Goal: Transaction & Acquisition: Purchase product/service

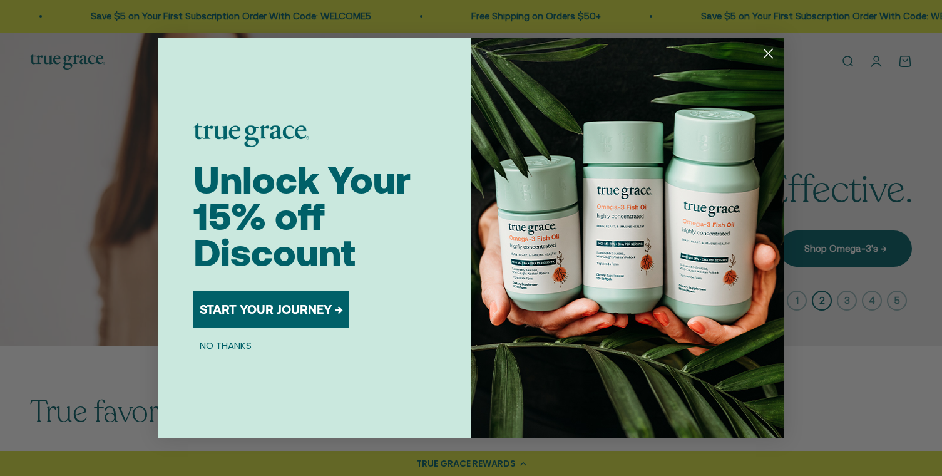
click at [762, 53] on circle "Close dialog" at bounding box center [767, 53] width 21 height 21
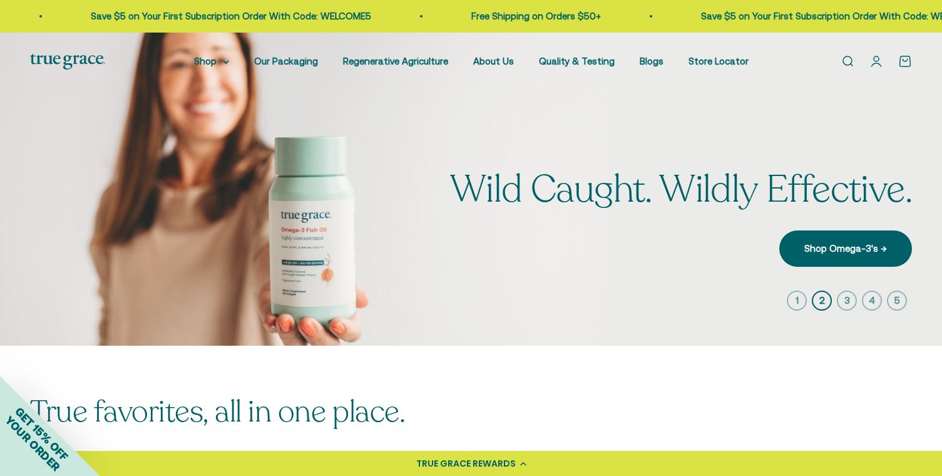
click at [899, 66] on link "Open cart 0" at bounding box center [905, 61] width 14 height 14
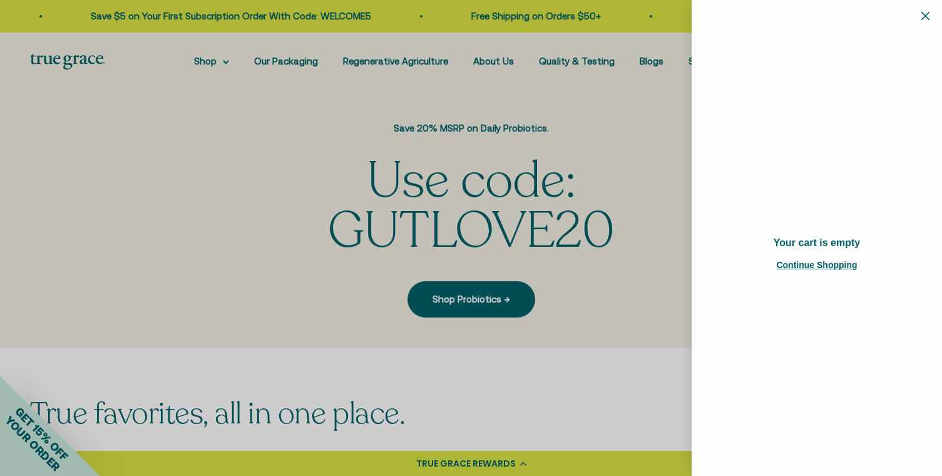
click at [926, 18] on icon "Close" at bounding box center [925, 15] width 8 height 8
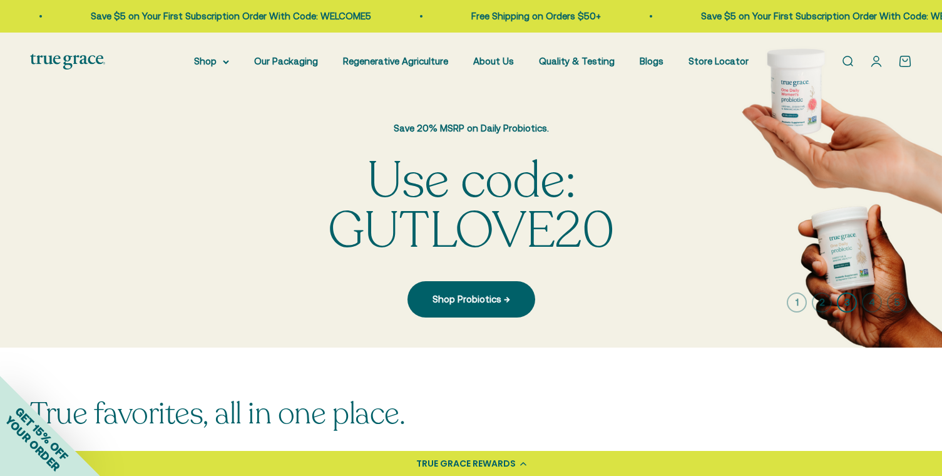
click at [876, 63] on link "Open account page" at bounding box center [876, 61] width 14 height 14
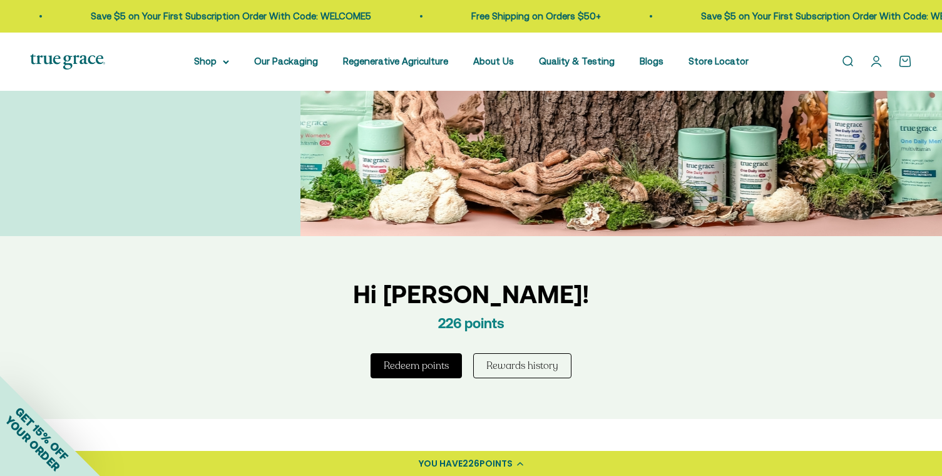
scroll to position [474, 0]
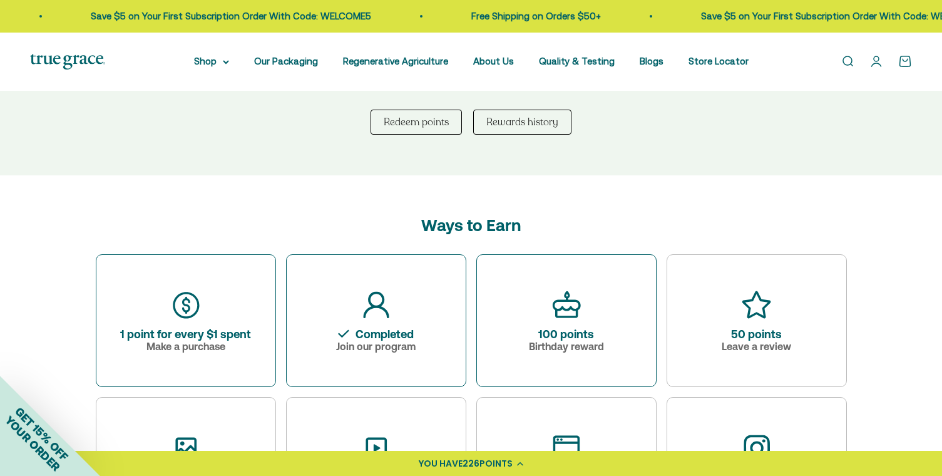
click at [417, 130] on button "Redeem points" at bounding box center [416, 122] width 91 height 25
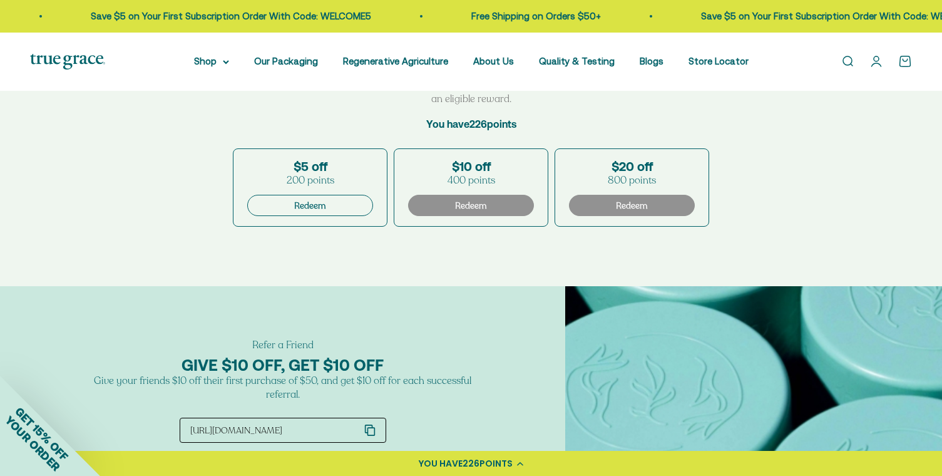
click at [332, 203] on button "Redeem" at bounding box center [310, 205] width 126 height 21
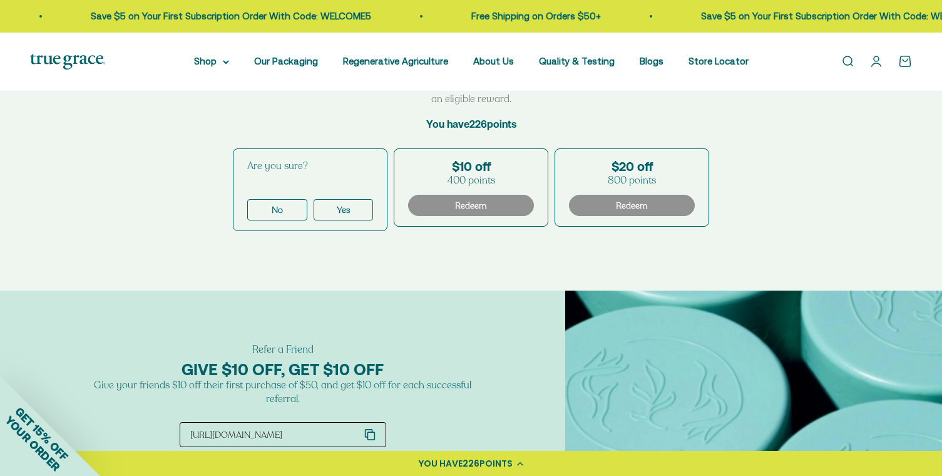
click at [343, 207] on div "Yes" at bounding box center [343, 210] width 13 height 12
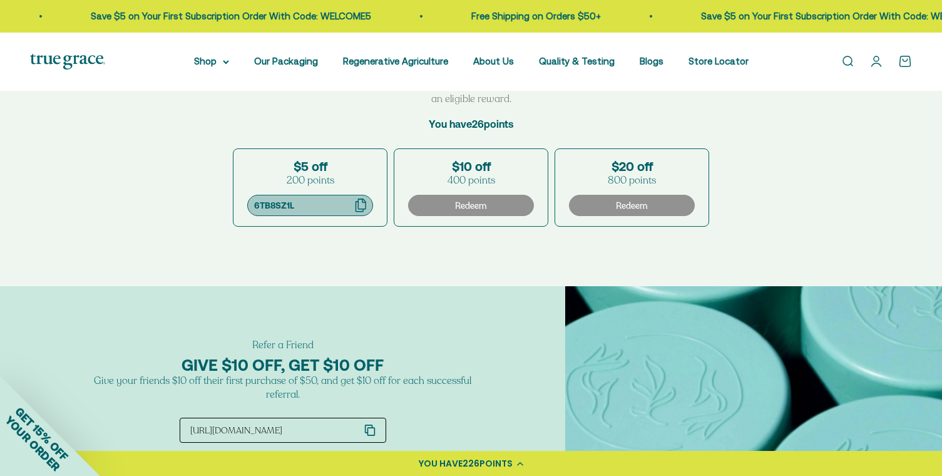
click at [362, 205] on icon "Copy your coupon code" at bounding box center [364, 205] width 18 height 14
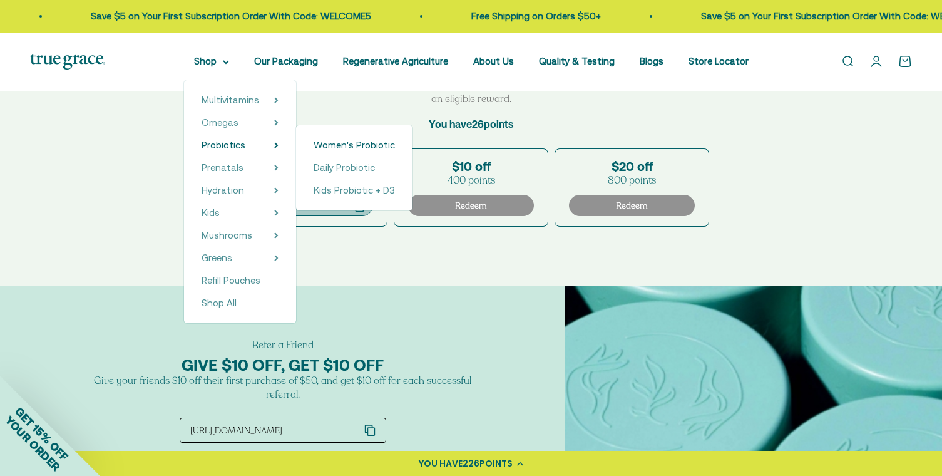
click at [322, 144] on span "Women's Probiotic" at bounding box center [354, 145] width 81 height 11
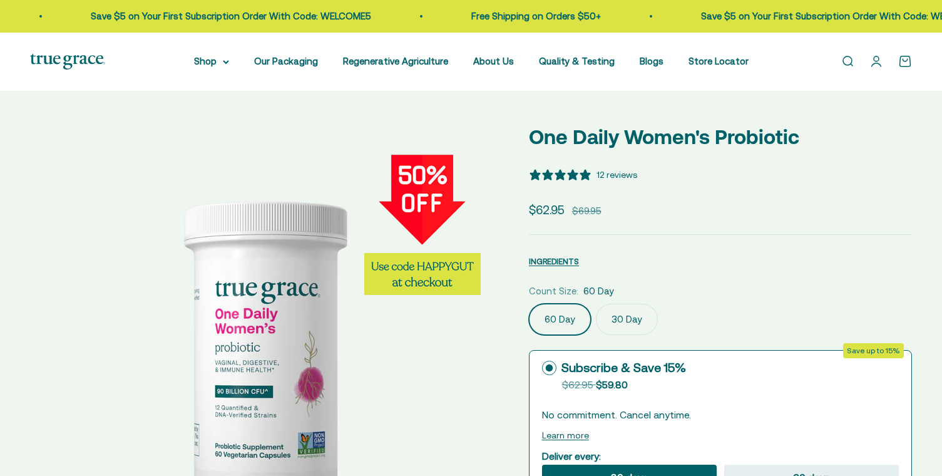
select select "3"
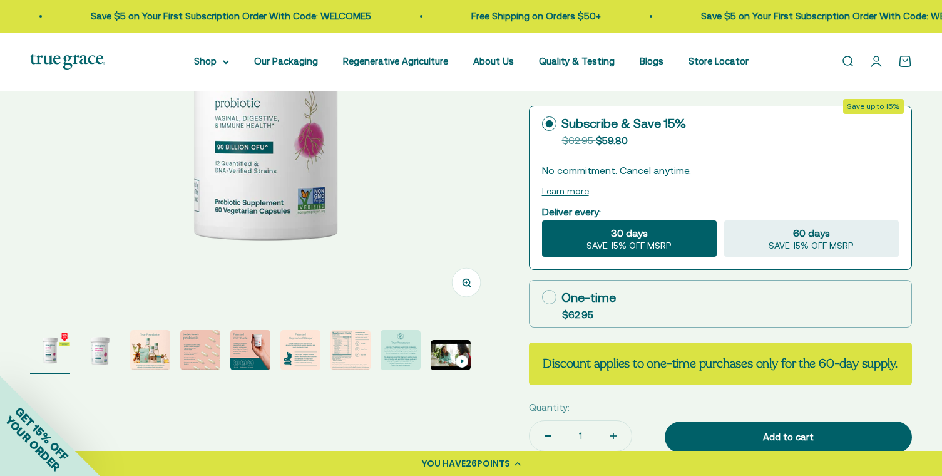
scroll to position [266, 0]
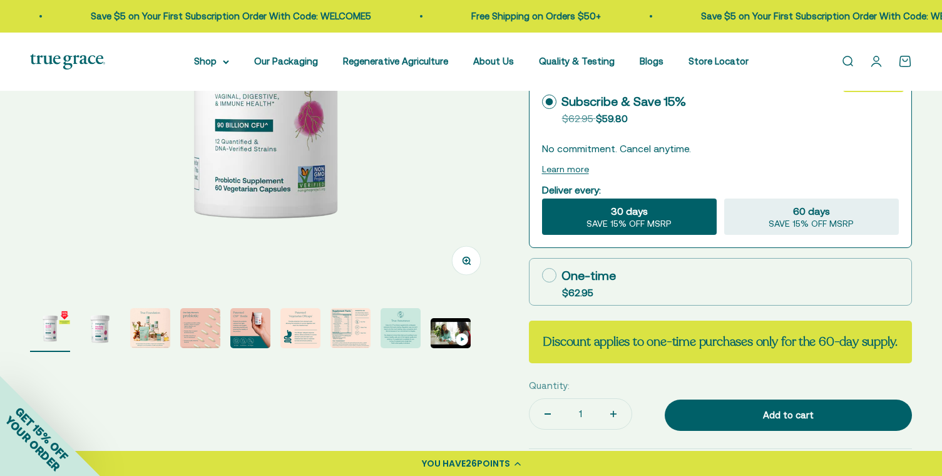
click at [560, 285] on label "One-time $62.95" at bounding box center [720, 281] width 382 height 46
click at [542, 275] on input "One-time $62.95" at bounding box center [541, 275] width 1 height 1
radio input "true"
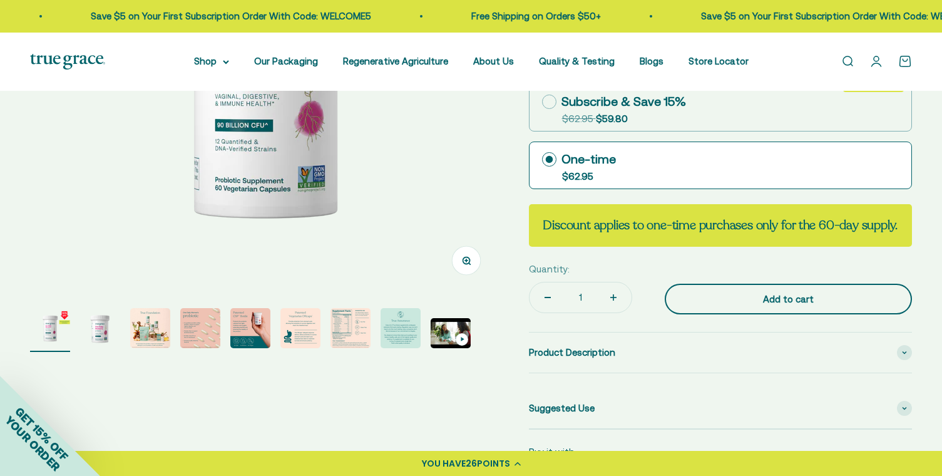
click at [756, 307] on div "Add to cart" at bounding box center [788, 299] width 197 height 15
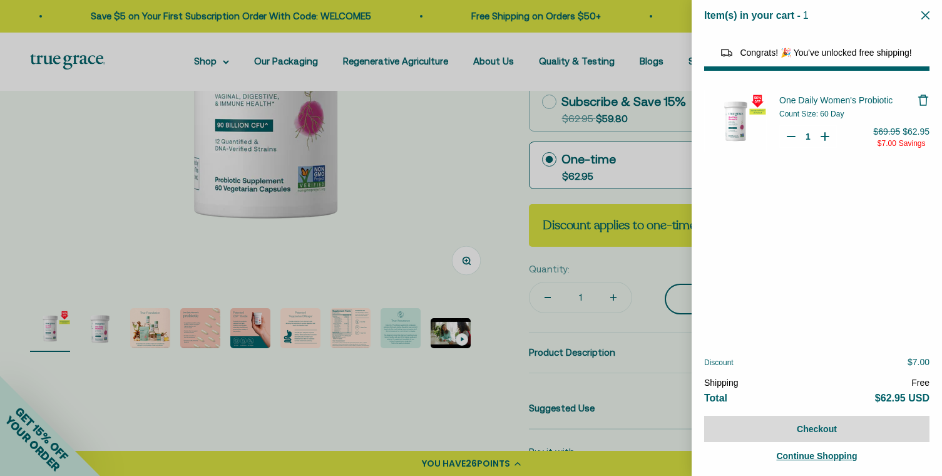
select select "40055698129088"
select select "44882806636758"
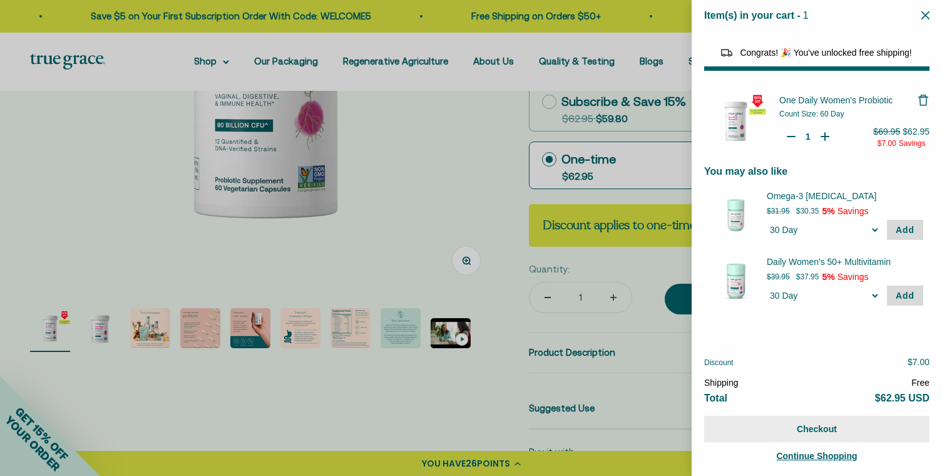
click at [813, 426] on button "Checkout" at bounding box center [816, 429] width 225 height 26
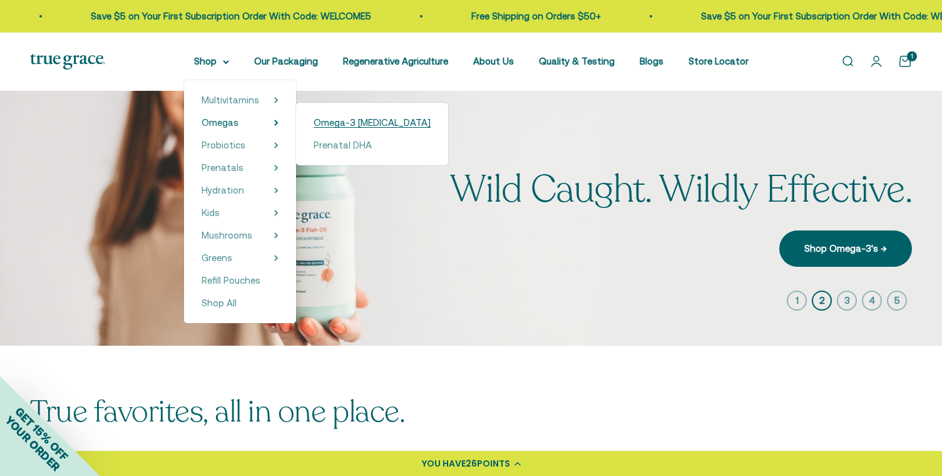
click at [327, 124] on span "Omega-3 [MEDICAL_DATA]" at bounding box center [372, 122] width 117 height 11
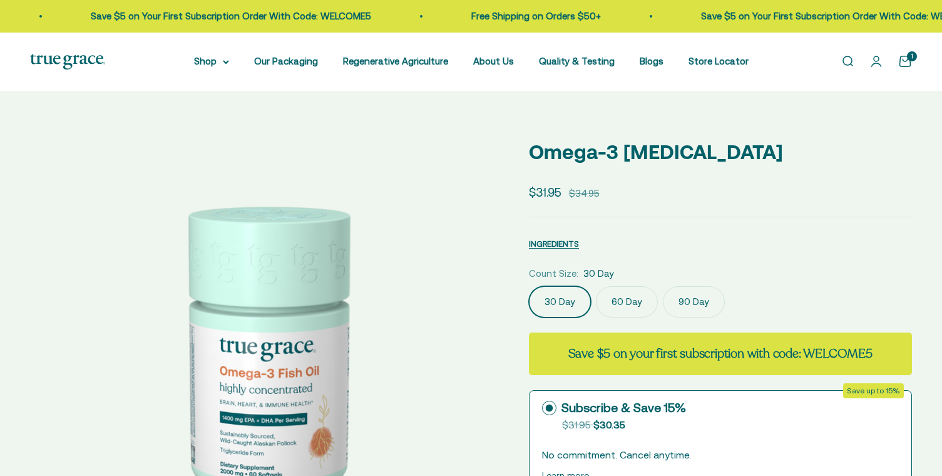
select select "3"
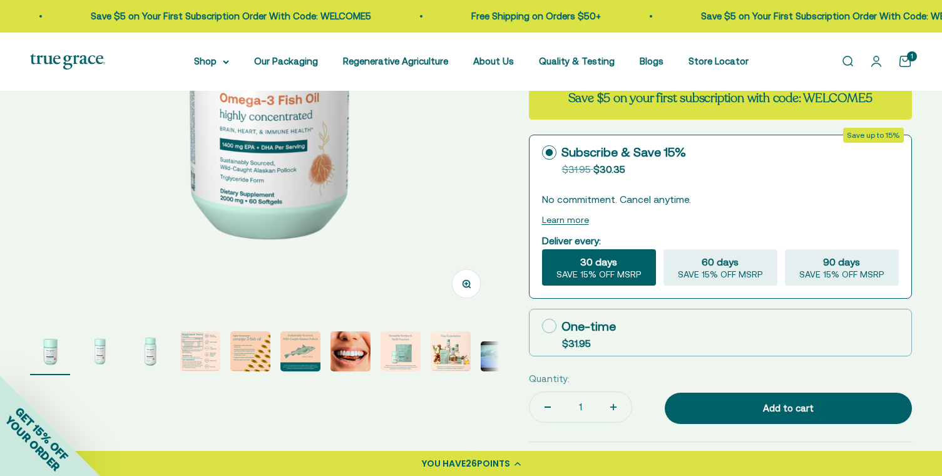
scroll to position [269, 0]
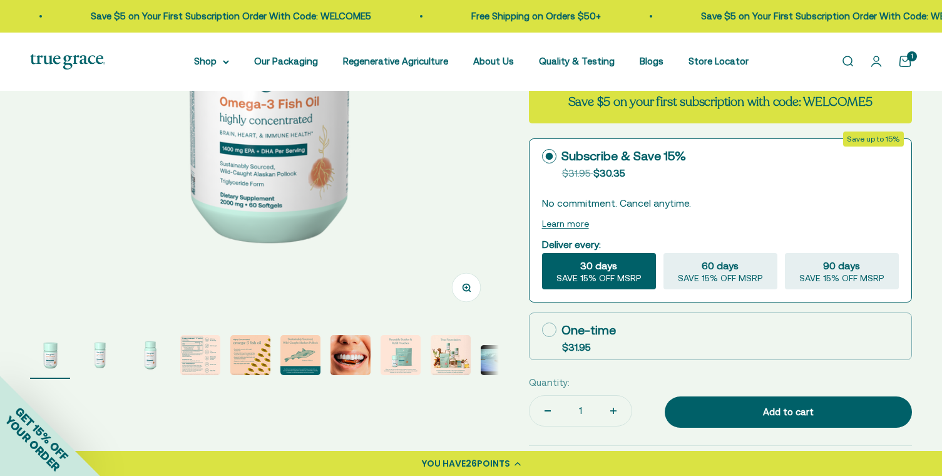
click at [556, 312] on div "One-time $31.95" at bounding box center [720, 336] width 383 height 48
click at [556, 330] on rect at bounding box center [549, 330] width 14 height 14
click at [542, 330] on input "One-time $31.95" at bounding box center [541, 329] width 1 height 1
radio input "true"
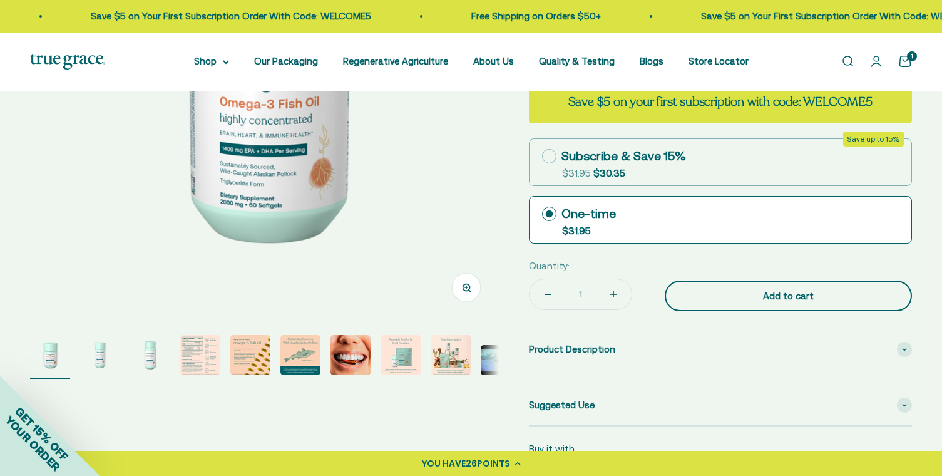
click at [742, 294] on div "Add to cart" at bounding box center [788, 296] width 197 height 15
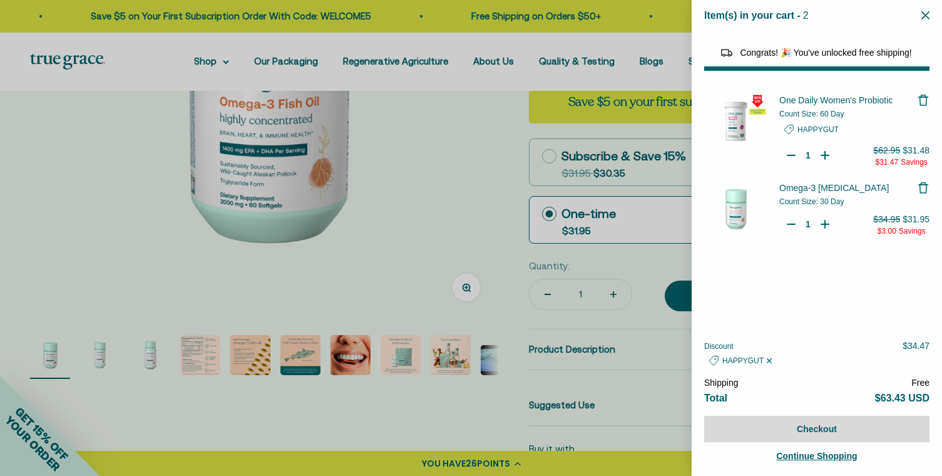
select select "44882806636758"
select select "46284026183894"
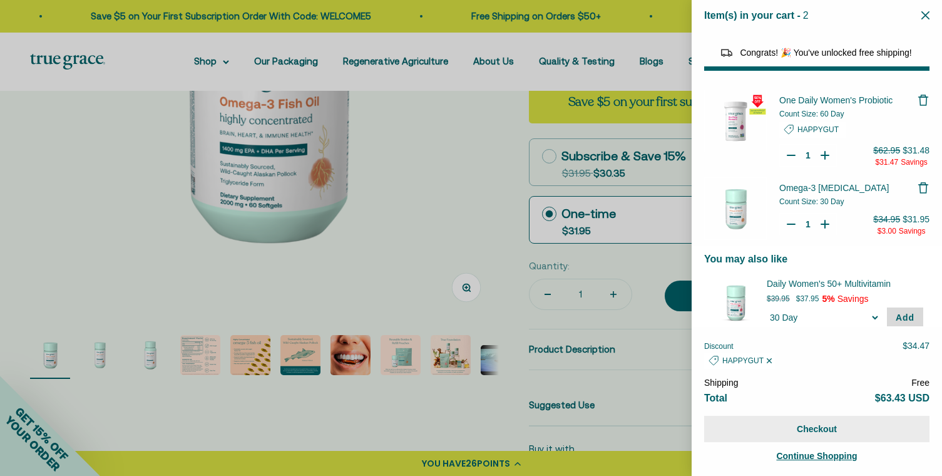
click at [827, 422] on button "Checkout" at bounding box center [816, 429] width 225 height 26
